Goal: Task Accomplishment & Management: Use online tool/utility

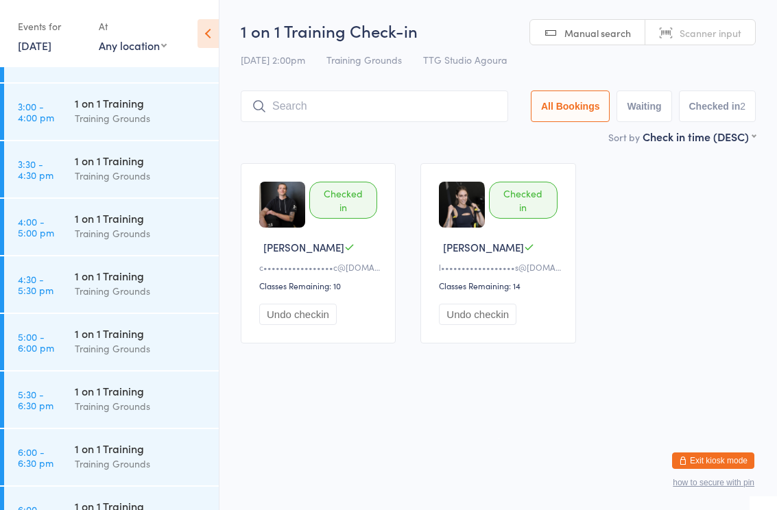
scroll to position [1331, 0]
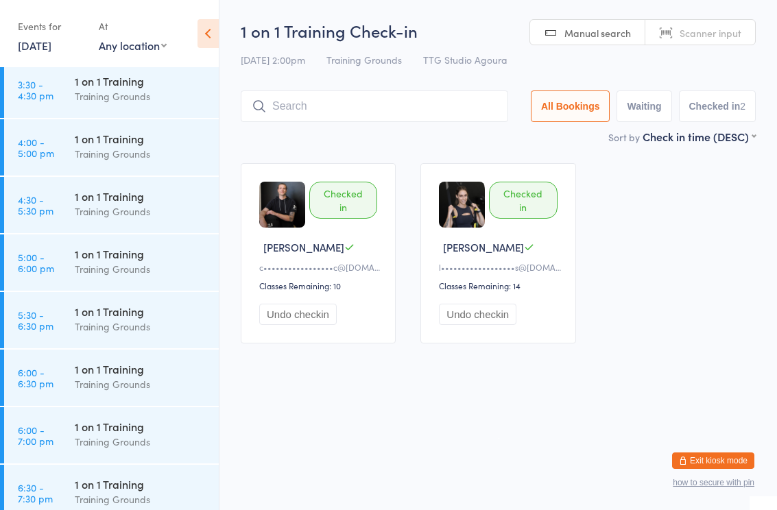
click at [161, 212] on div "Training Grounds" at bounding box center [141, 212] width 132 height 16
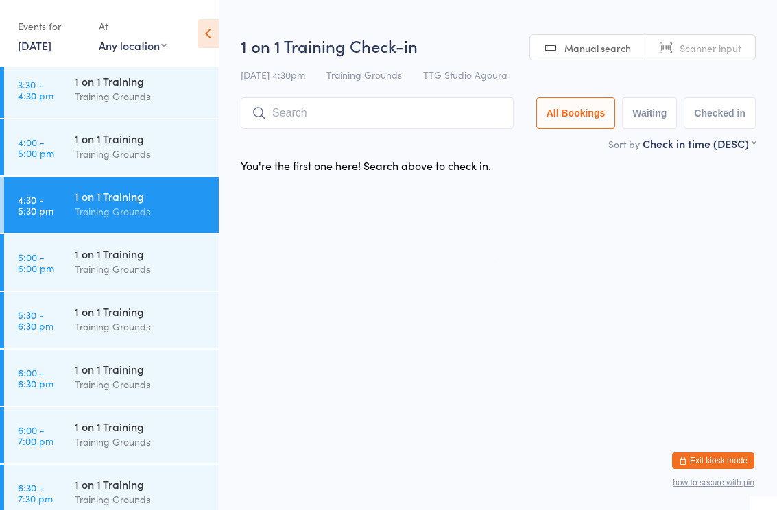
click at [346, 115] on input "search" at bounding box center [377, 113] width 273 height 32
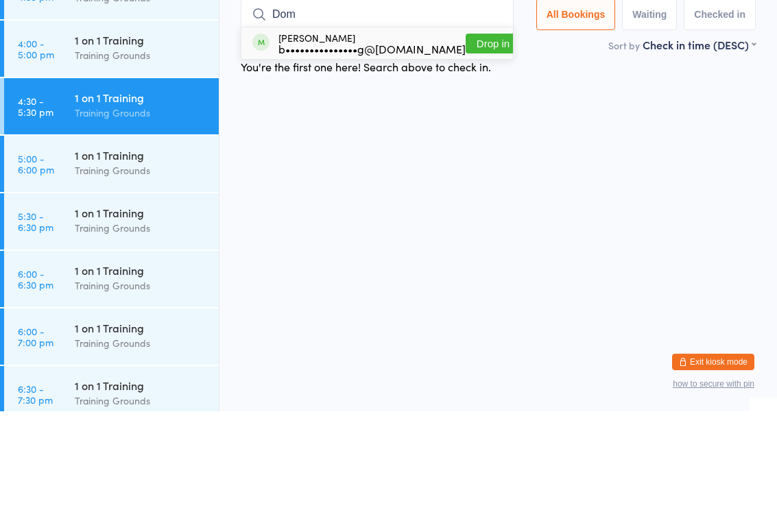
type input "Dom"
click at [471, 132] on button "Drop in" at bounding box center [493, 142] width 55 height 20
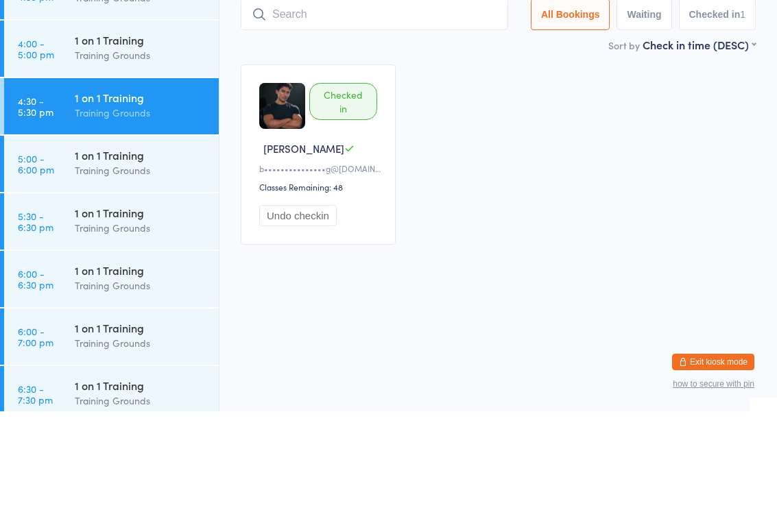
click at [571, 159] on div "Checked in Dominic L b•••••••••••••••g@gmail.com Classes Remaining: 48 Undo che…" at bounding box center [498, 253] width 540 height 205
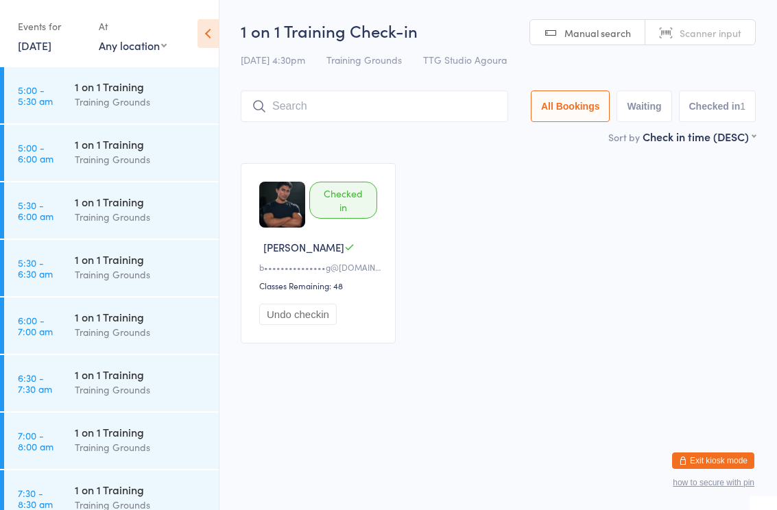
click at [425, 415] on html "You have now entered Kiosk Mode. Members will be able to check themselves in us…" at bounding box center [388, 255] width 777 height 510
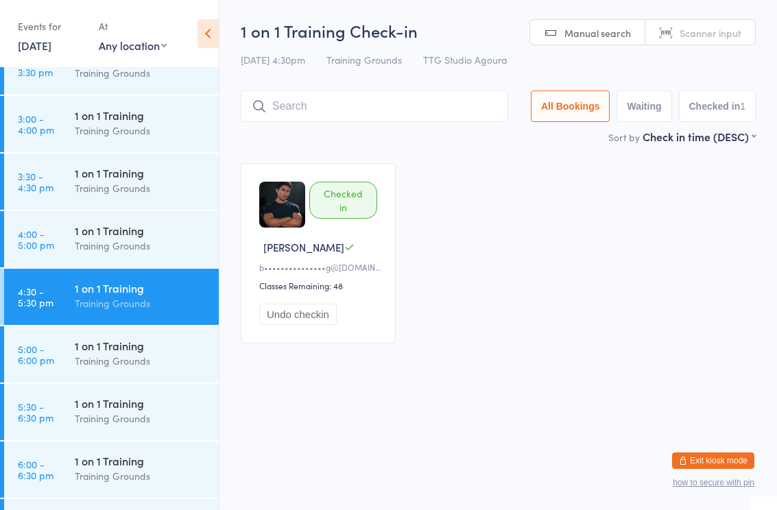
scroll to position [1244, 0]
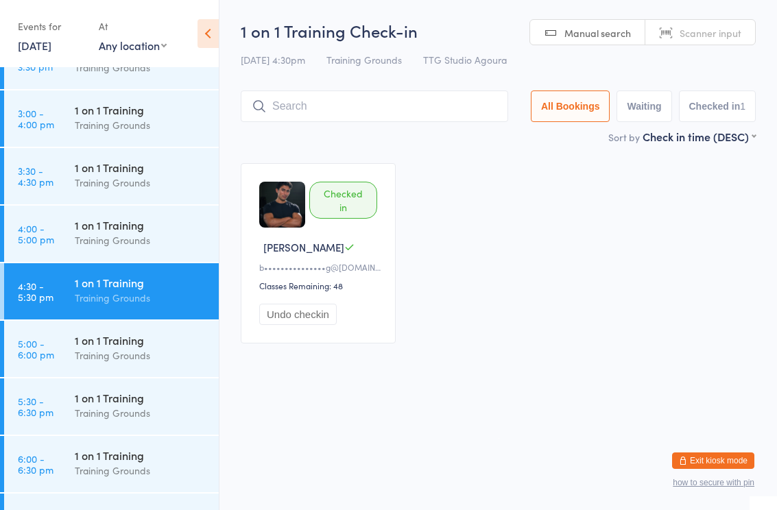
click at [136, 232] on div "1 on 1 Training" at bounding box center [141, 224] width 132 height 15
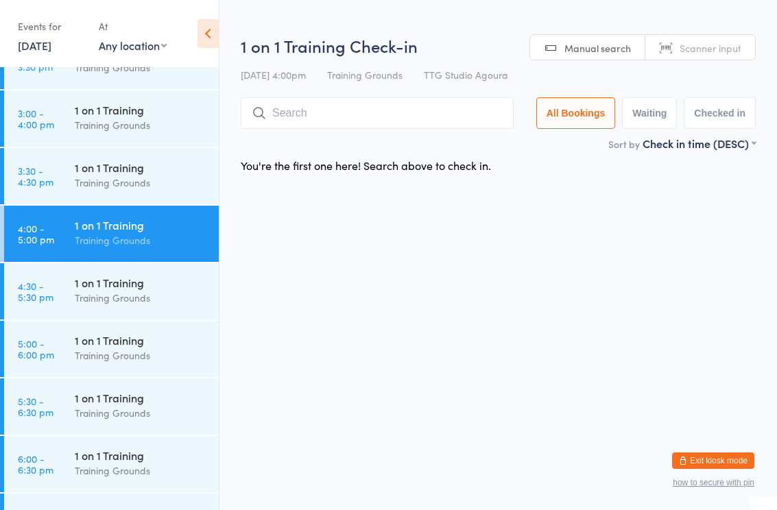
click at [386, 104] on input "search" at bounding box center [377, 113] width 273 height 32
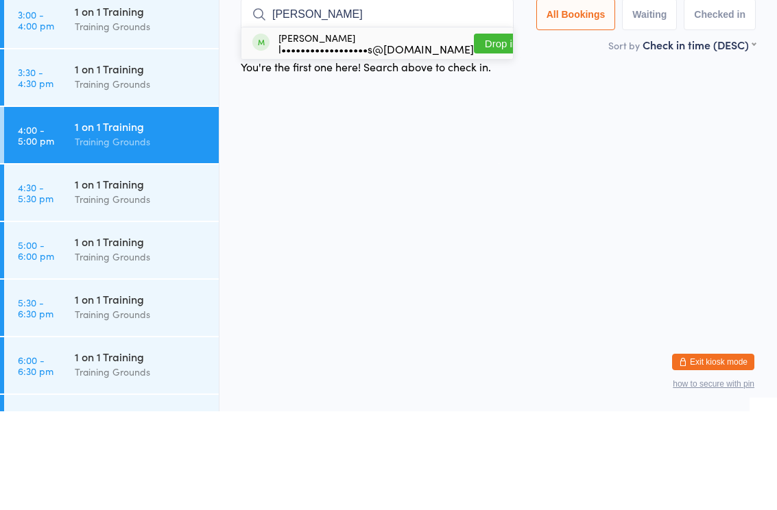
type input "[PERSON_NAME]"
click at [308, 142] on div "l••••••••••••••••••s@[DOMAIN_NAME]" at bounding box center [377, 147] width 196 height 11
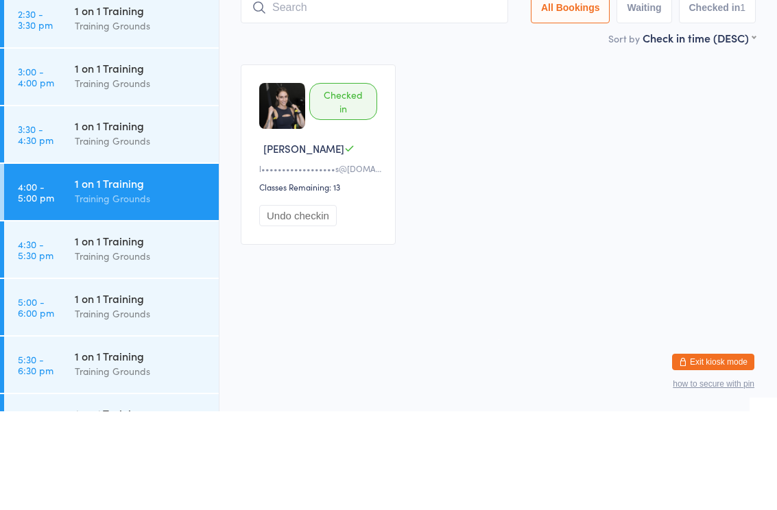
scroll to position [1185, 0]
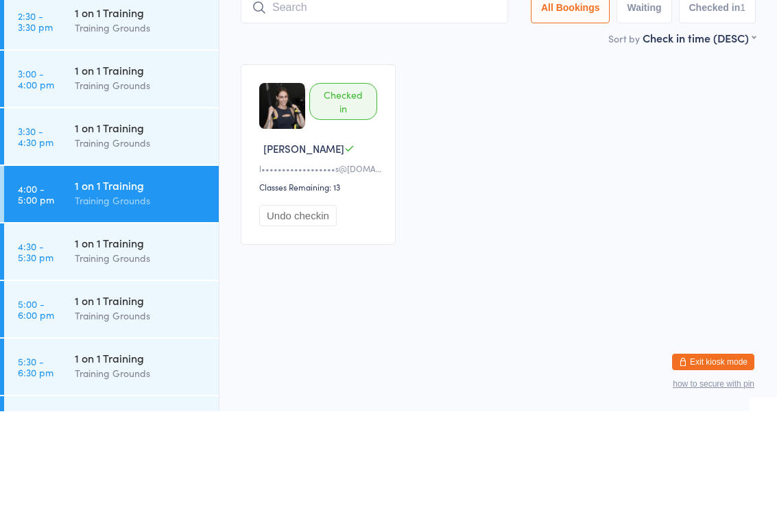
click at [115, 176] on div "Training Grounds" at bounding box center [141, 184] width 132 height 16
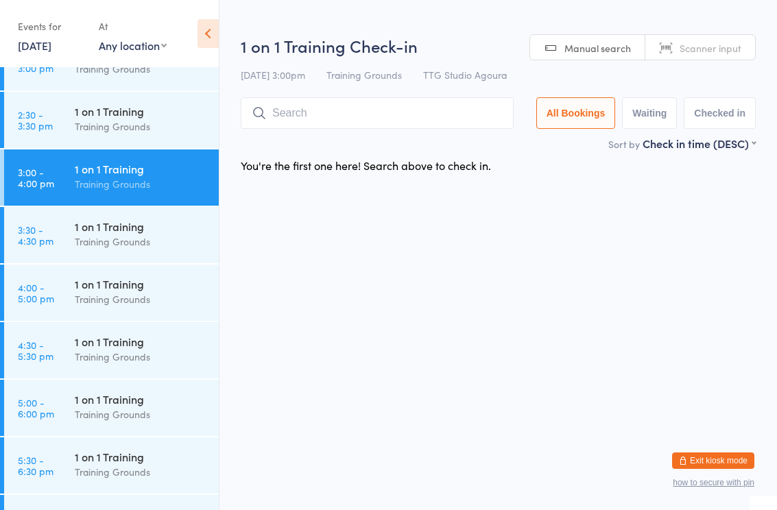
click at [363, 104] on input "search" at bounding box center [377, 113] width 273 height 32
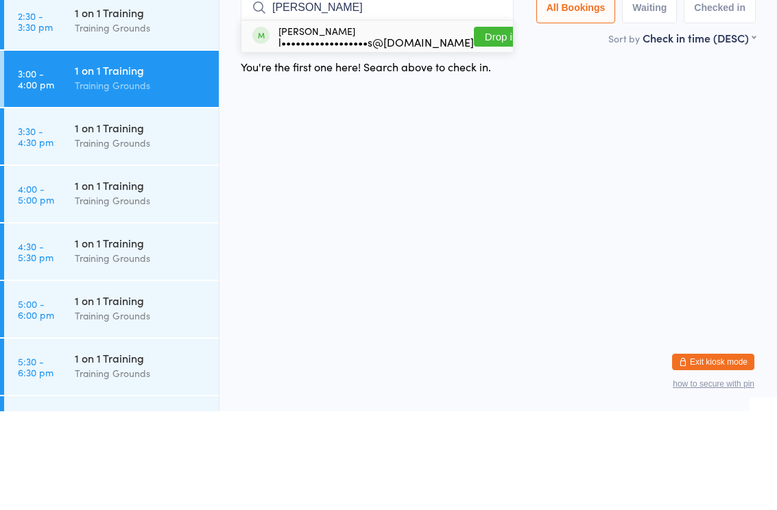
type input "[PERSON_NAME]"
click at [313, 135] on div "l••••••••••••••••••s@[DOMAIN_NAME]" at bounding box center [377, 140] width 196 height 11
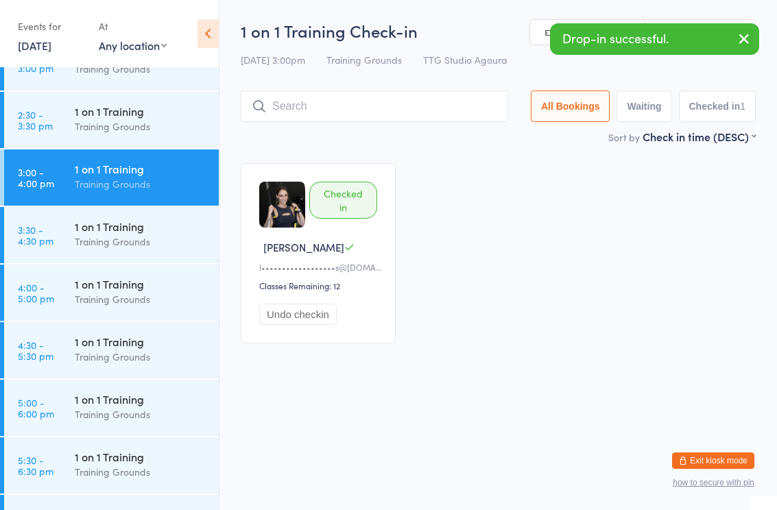
click at [138, 223] on div "1 on 1 Training" at bounding box center [141, 226] width 132 height 15
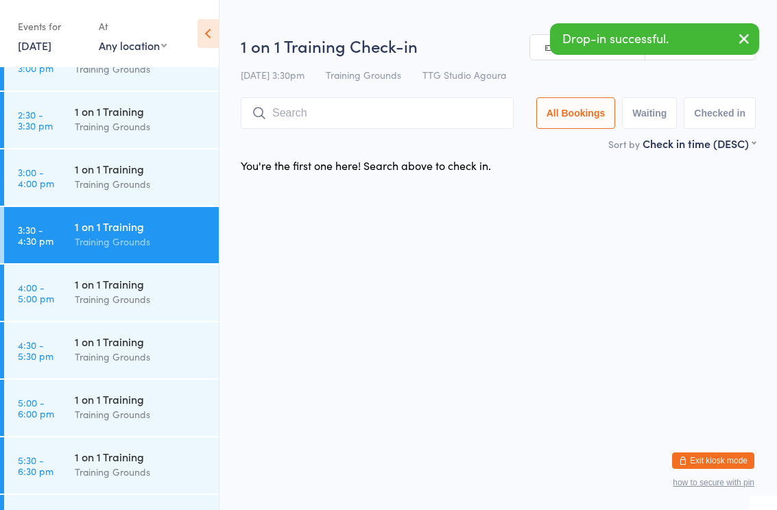
click at [153, 146] on div "1 on 1 Training Training Grounds" at bounding box center [147, 119] width 144 height 54
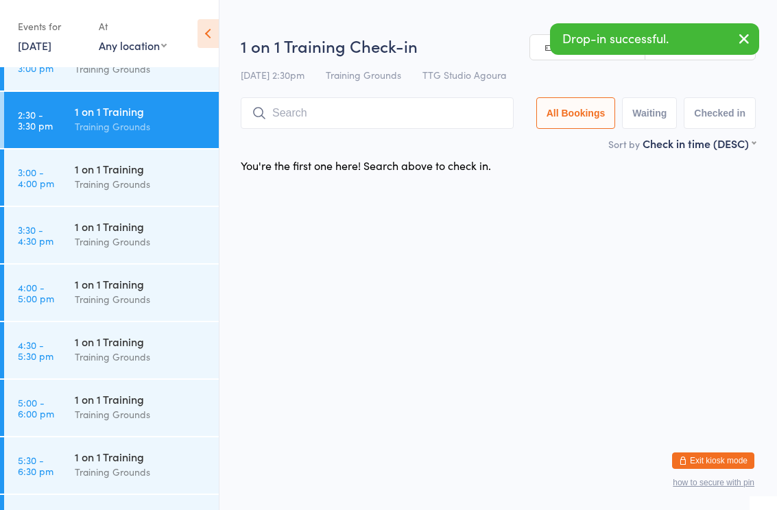
click at [154, 156] on div "1 on 1 Training Training Grounds" at bounding box center [147, 177] width 144 height 54
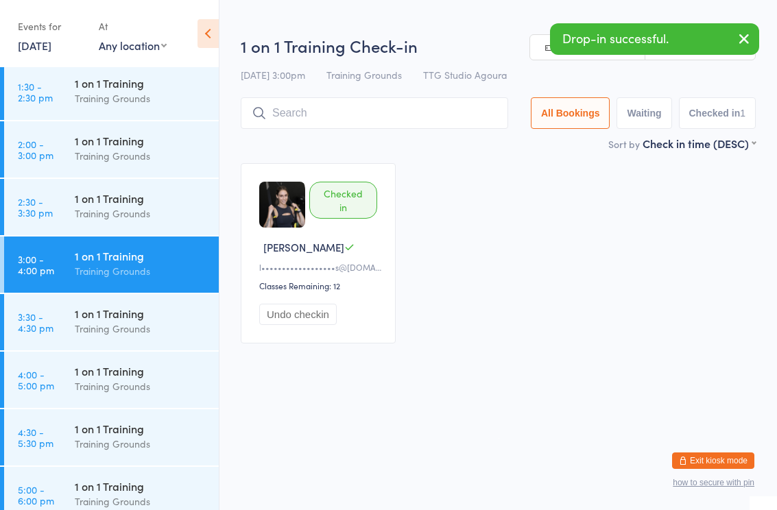
scroll to position [1076, 0]
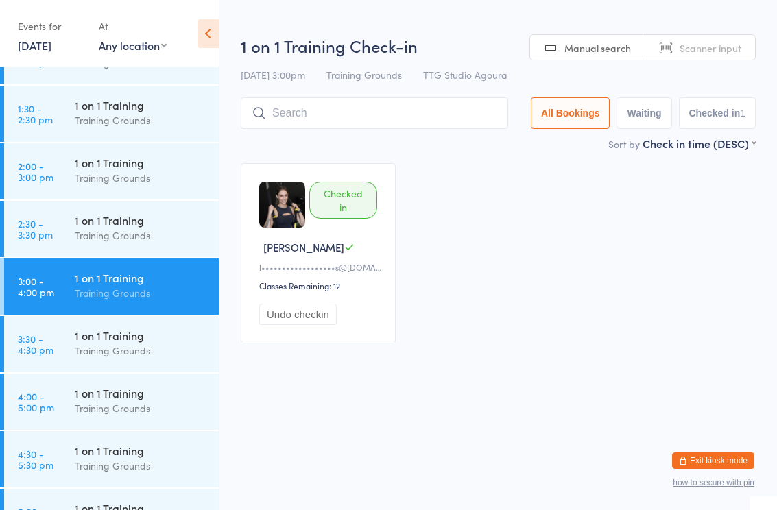
click at [142, 161] on div "1 on 1 Training" at bounding box center [141, 162] width 132 height 15
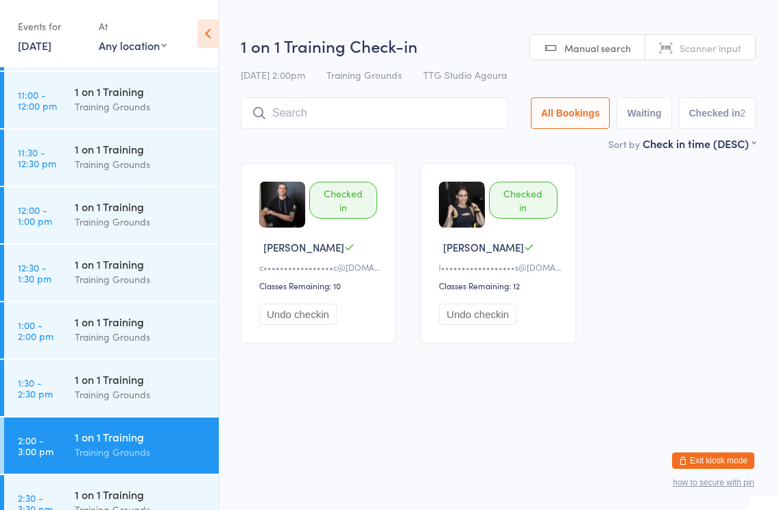
scroll to position [800, 0]
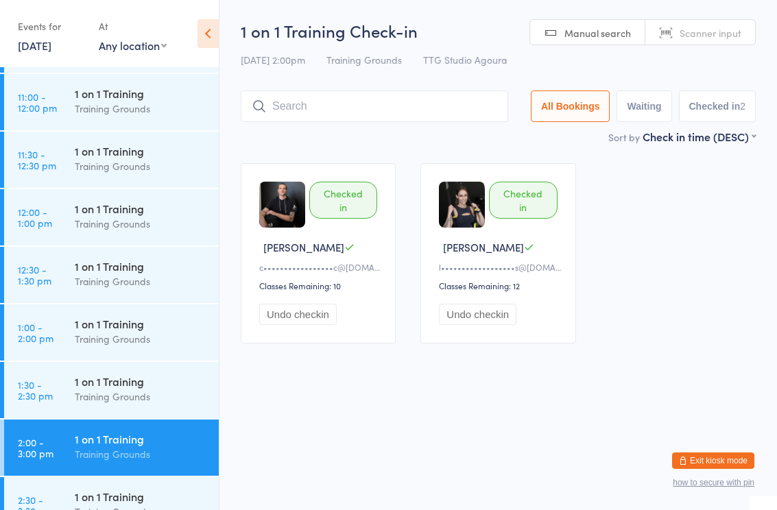
click at [117, 145] on div "1 on 1 Training" at bounding box center [141, 150] width 132 height 15
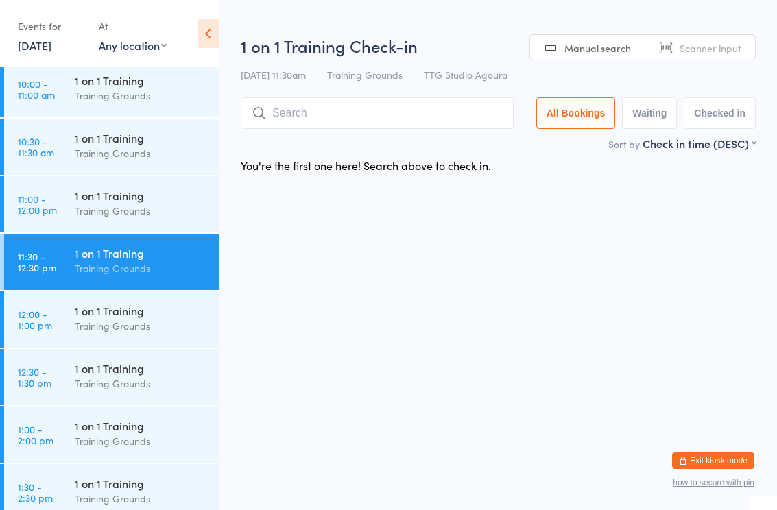
scroll to position [696, 0]
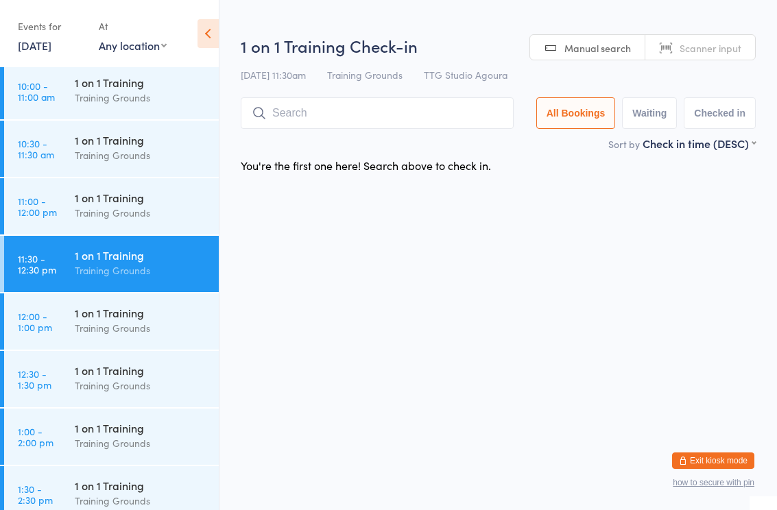
click at [150, 132] on div "1 on 1 Training Training Grounds" at bounding box center [147, 148] width 144 height 54
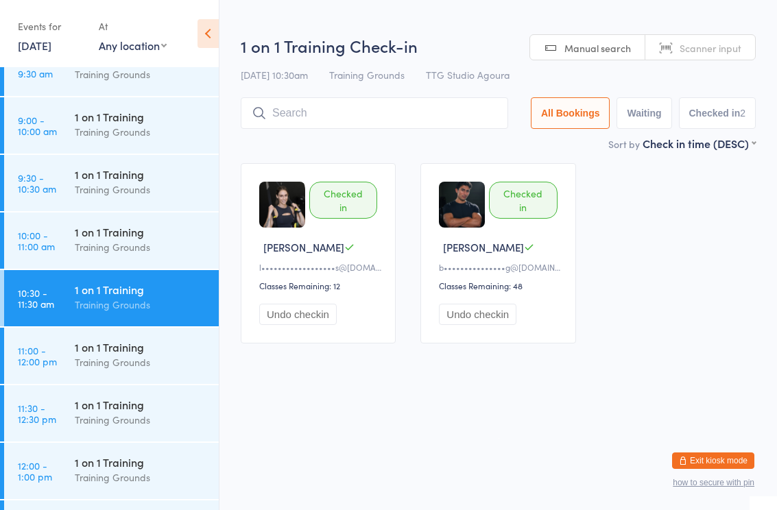
scroll to position [544, 0]
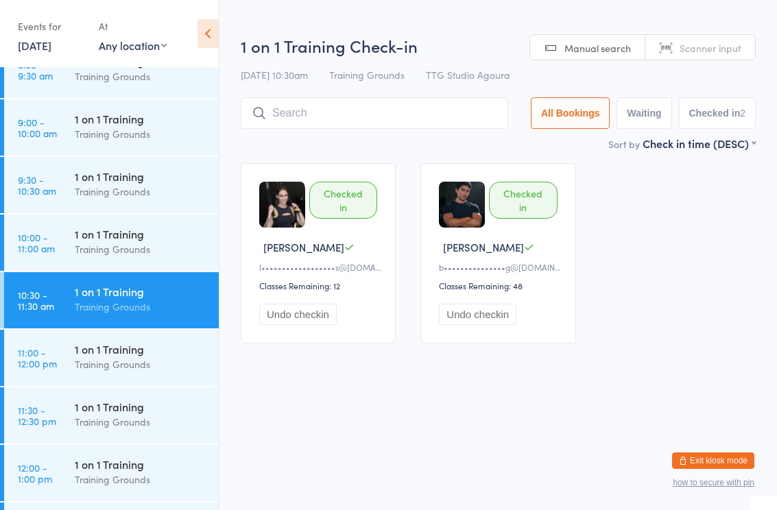
click at [150, 171] on div "1 on 1 Training" at bounding box center [141, 176] width 132 height 15
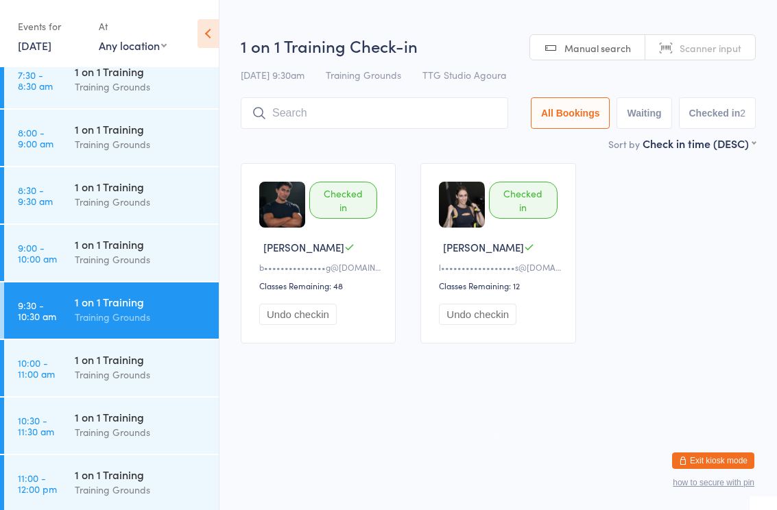
scroll to position [412, 0]
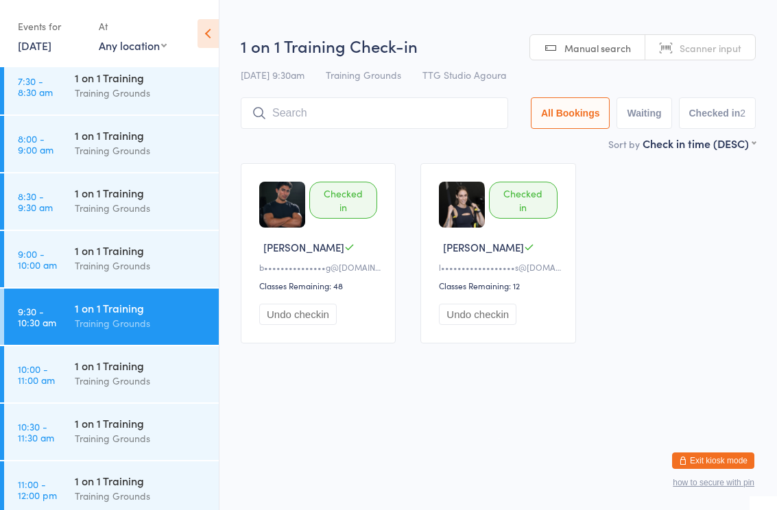
click at [146, 189] on div "1 on 1 Training" at bounding box center [141, 192] width 132 height 15
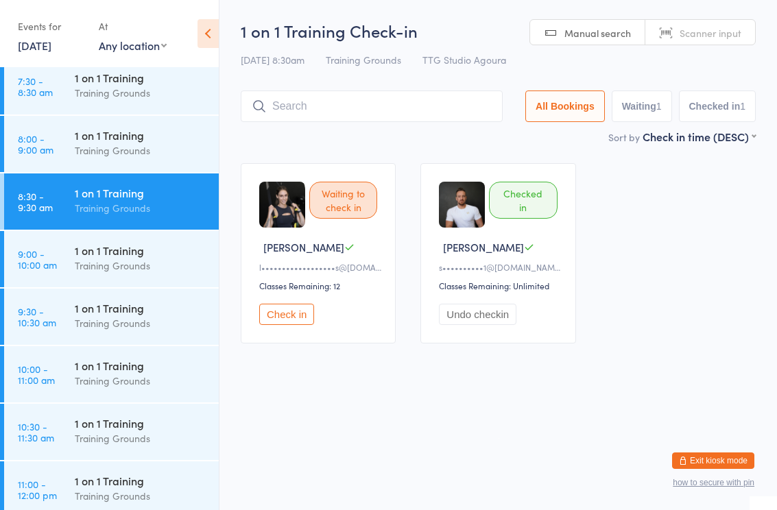
click at [88, 427] on div "1 on 1 Training" at bounding box center [141, 423] width 132 height 15
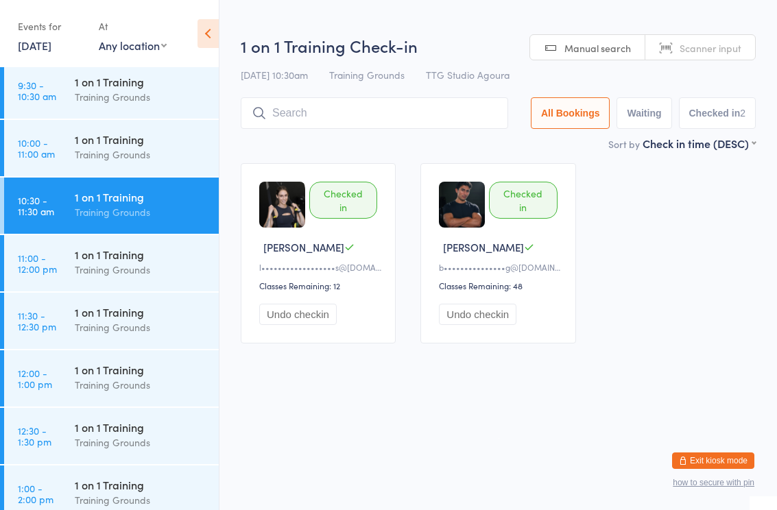
scroll to position [640, 0]
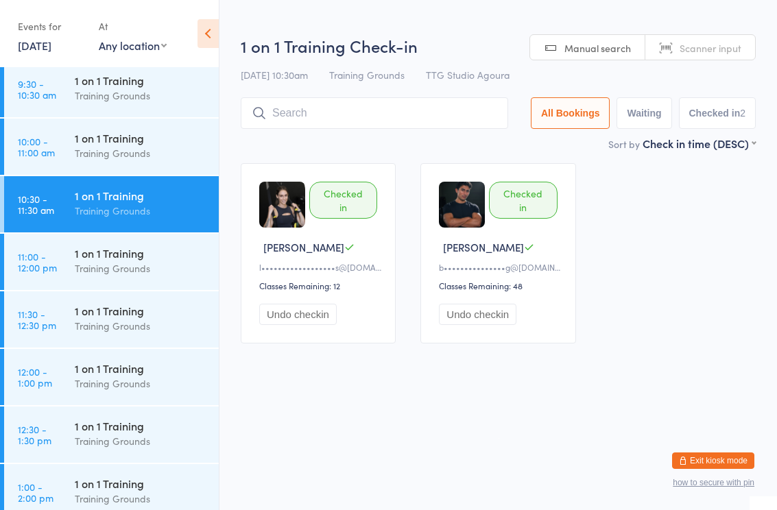
click at [88, 427] on div "1 on 1 Training" at bounding box center [141, 425] width 132 height 15
